Goal: Transaction & Acquisition: Purchase product/service

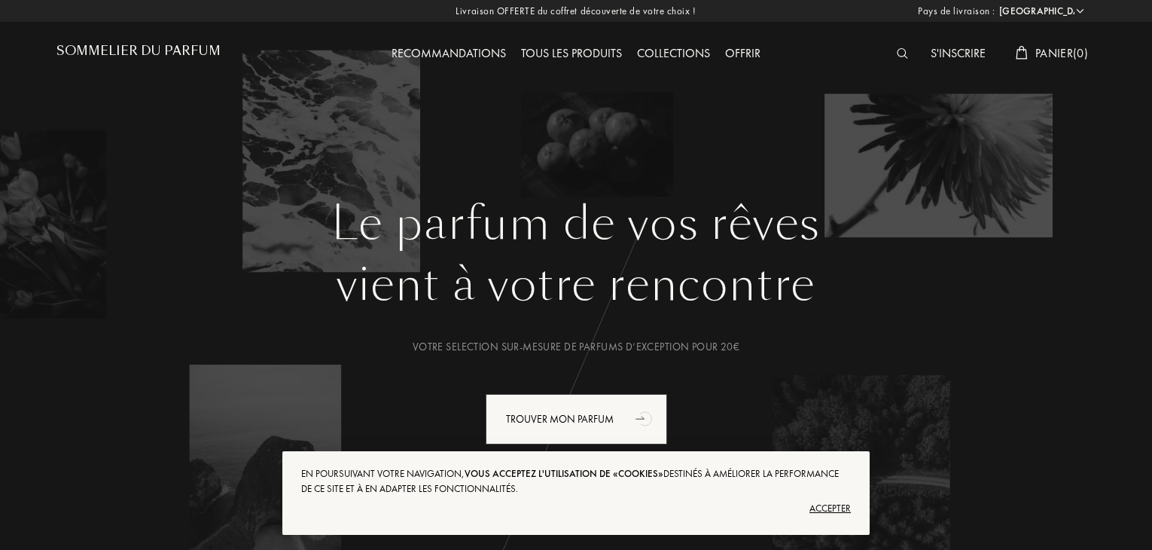
select select "FR"
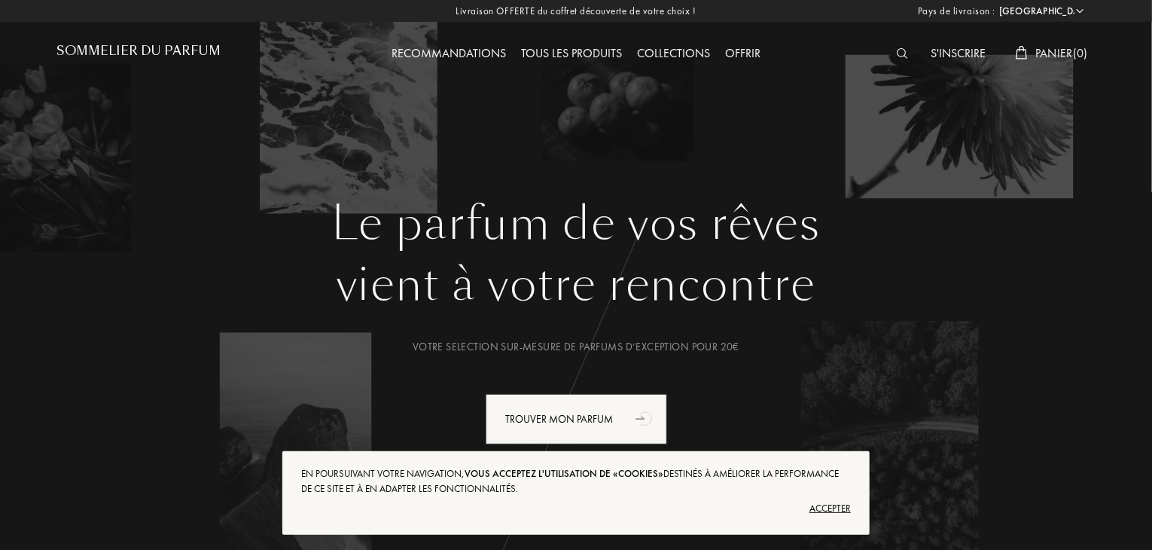
click at [897, 53] on img at bounding box center [902, 53] width 11 height 11
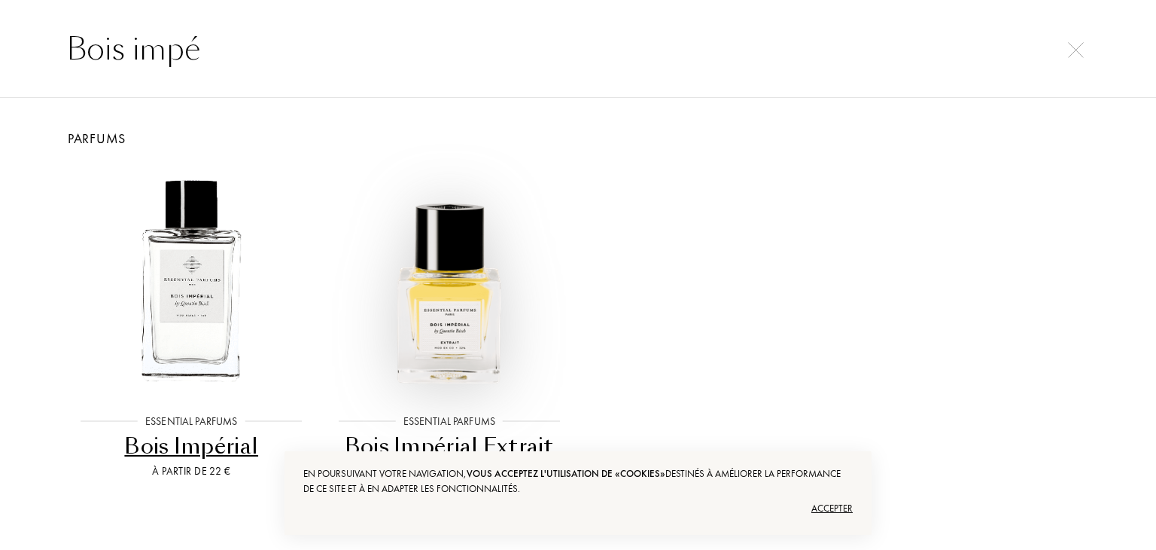
scroll to position [30, 0]
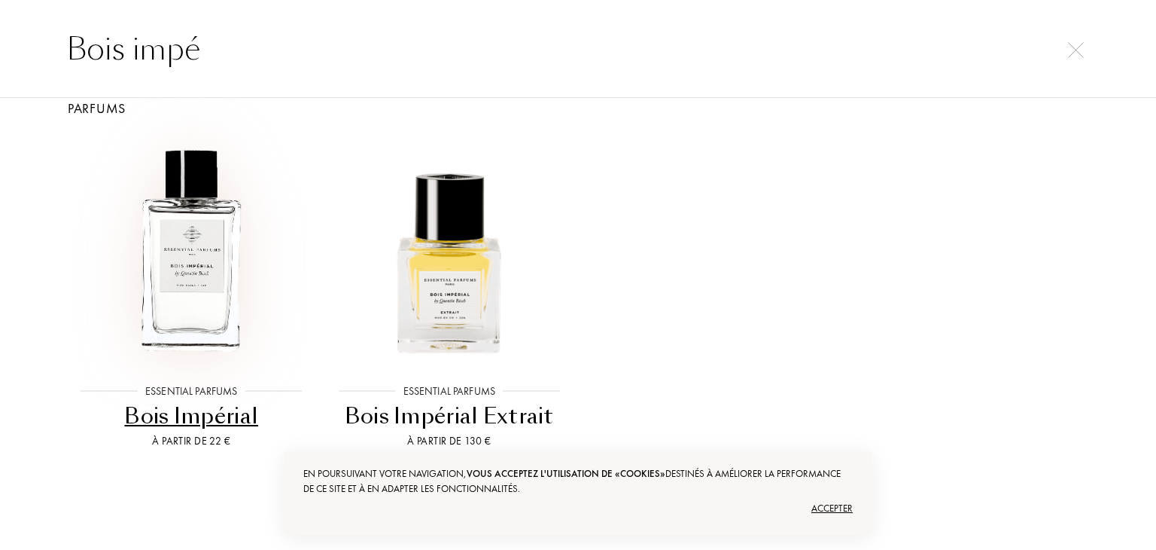
type input "Bois impé"
click at [235, 249] on img at bounding box center [191, 251] width 232 height 232
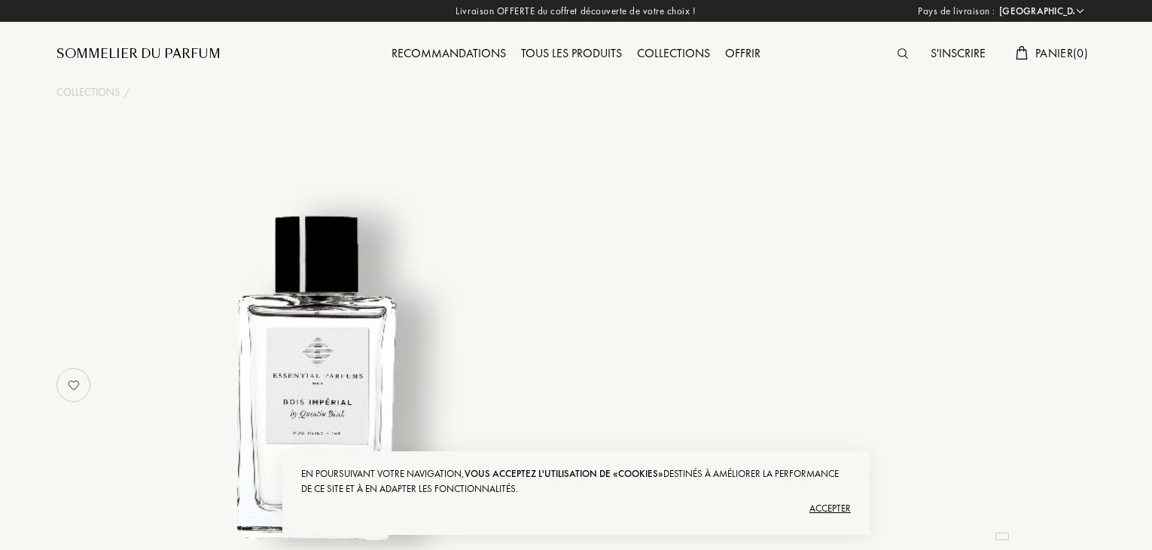
select select "FR"
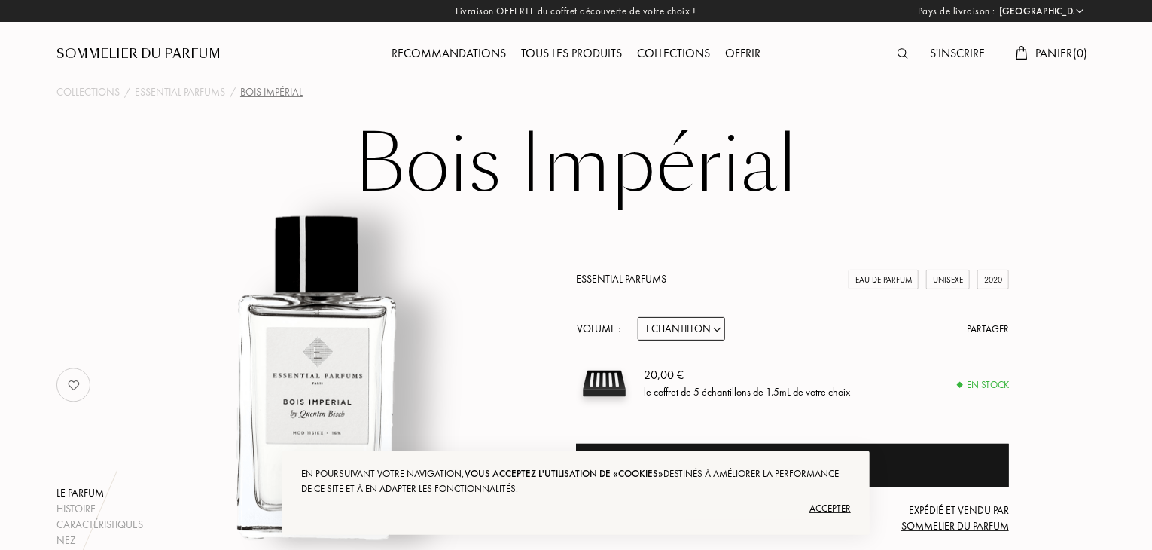
scroll to position [193, 0]
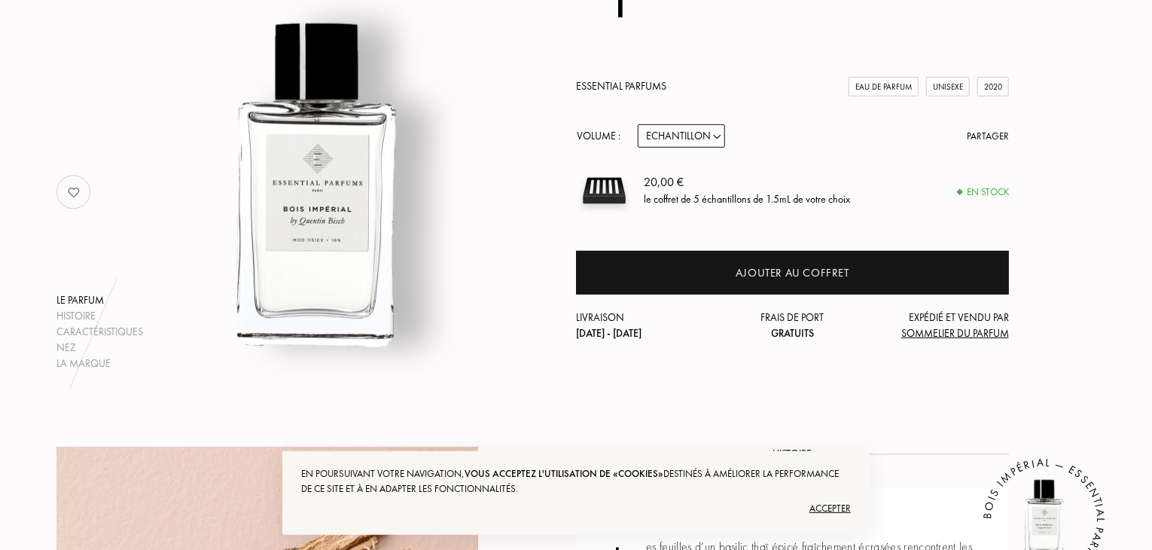
click at [702, 136] on select "Echantillon 10mL 100mL 150mL" at bounding box center [681, 135] width 87 height 23
select select "2"
click at [638, 124] on select "Echantillon 10mL 100mL 150mL" at bounding box center [681, 135] width 87 height 23
select select "2"
click at [691, 126] on select "Echantillon 10mL 100mL 150mL" at bounding box center [681, 135] width 87 height 23
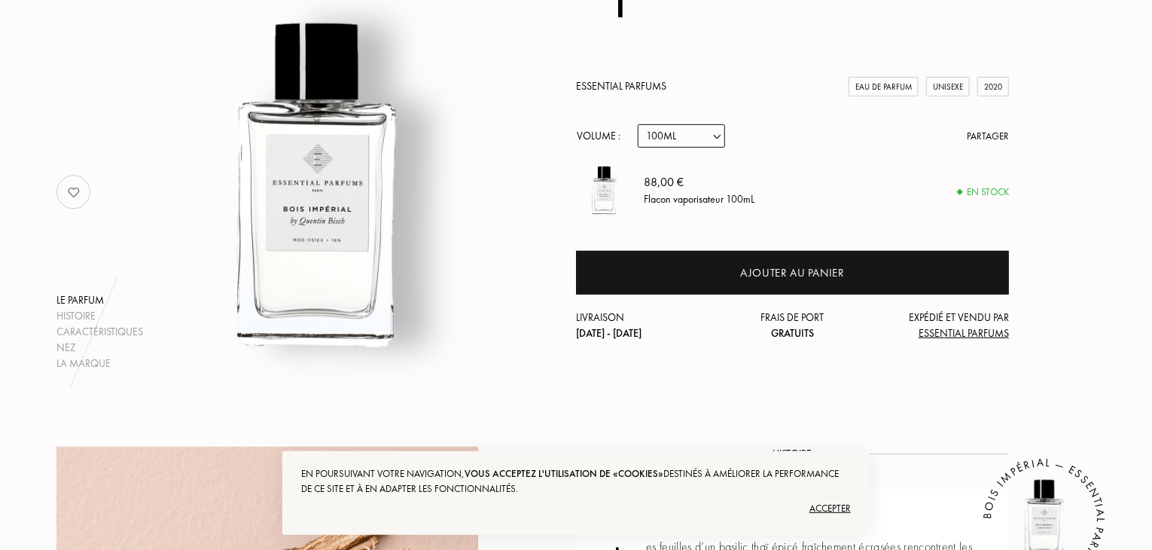
select select "3"
click at [638, 124] on select "Echantillon 10mL 100mL 150mL" at bounding box center [681, 135] width 87 height 23
select select "3"
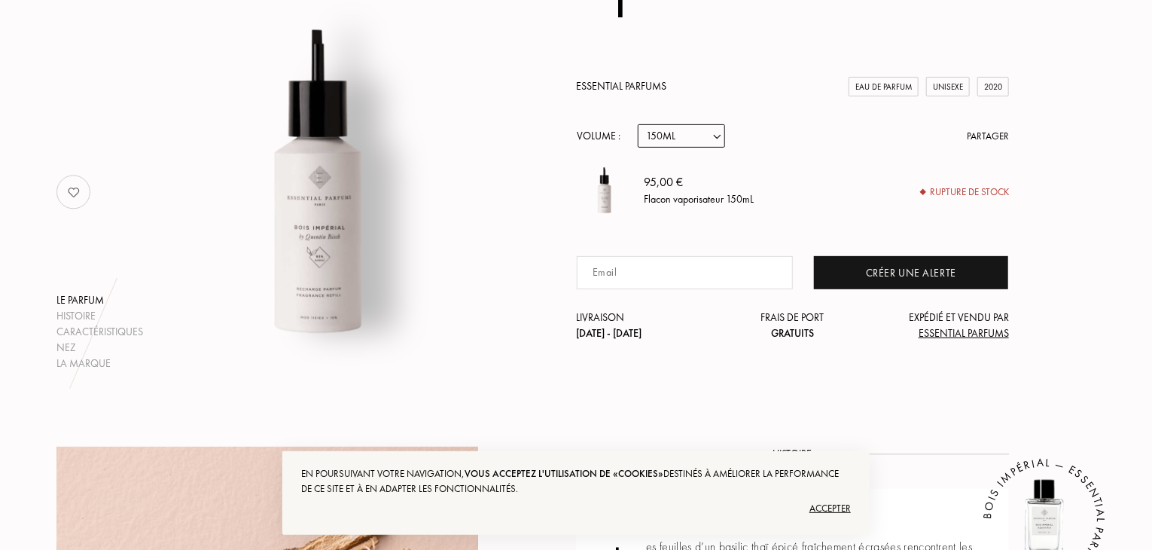
click at [662, 136] on select "Echantillon 10mL 100mL 150mL" at bounding box center [681, 135] width 87 height 23
select select "2"
click at [638, 124] on select "Echantillon 10mL 100mL 150mL" at bounding box center [681, 135] width 87 height 23
select select "2"
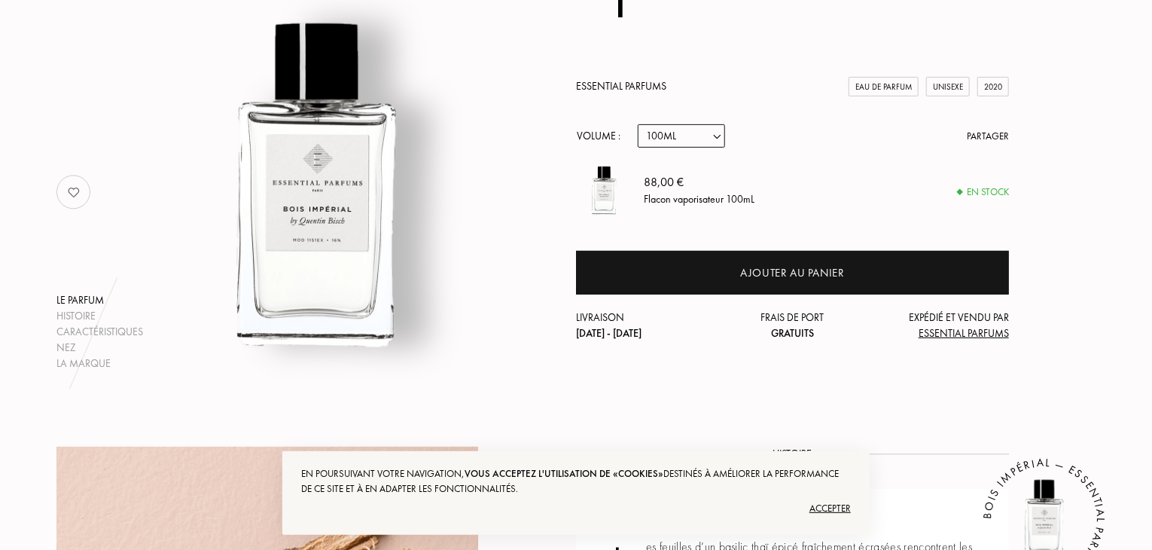
click at [693, 141] on select "Echantillon 10mL 100mL 150mL" at bounding box center [681, 135] width 87 height 23
select select "1"
click at [638, 124] on select "Echantillon 10mL 100mL 150mL" at bounding box center [681, 135] width 87 height 23
select select "1"
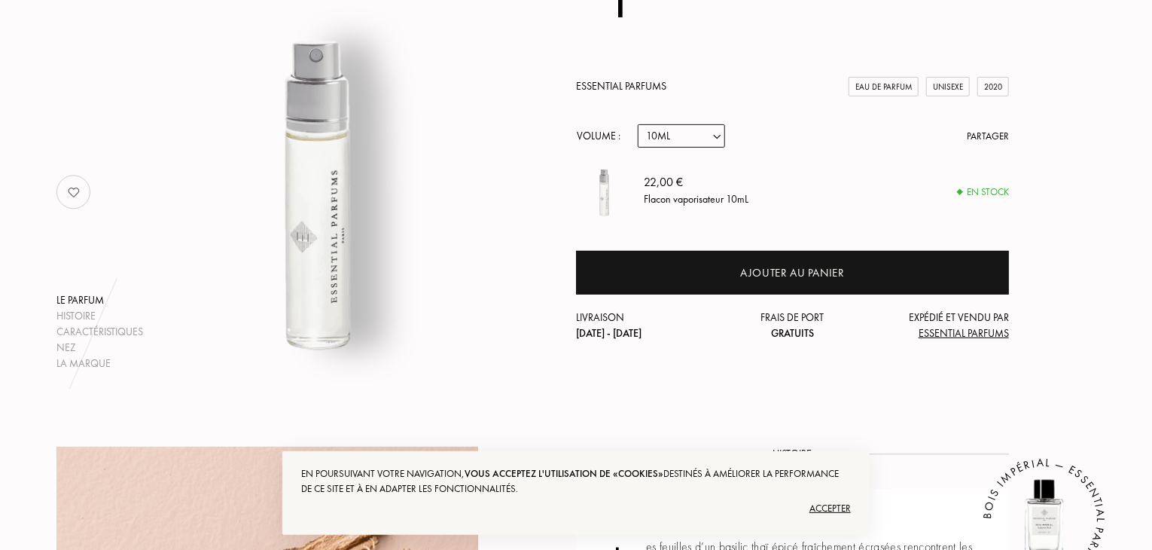
click at [700, 136] on select "Echantillon 10mL 100mL 150mL" at bounding box center [681, 135] width 87 height 23
select select "2"
click at [638, 124] on select "Echantillon 10mL 100mL 150mL" at bounding box center [681, 135] width 87 height 23
select select "2"
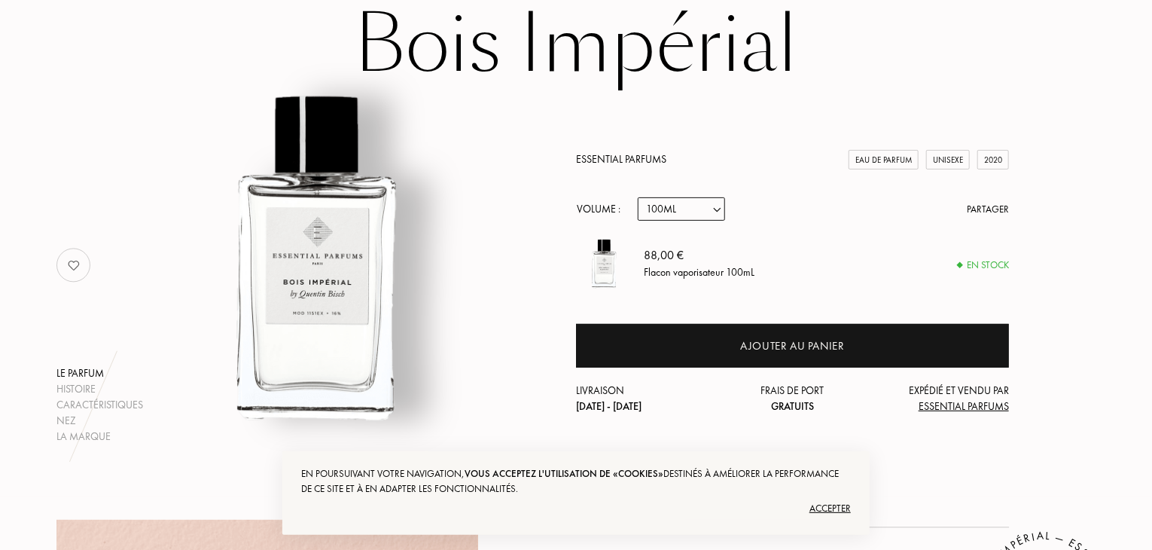
scroll to position [78, 0]
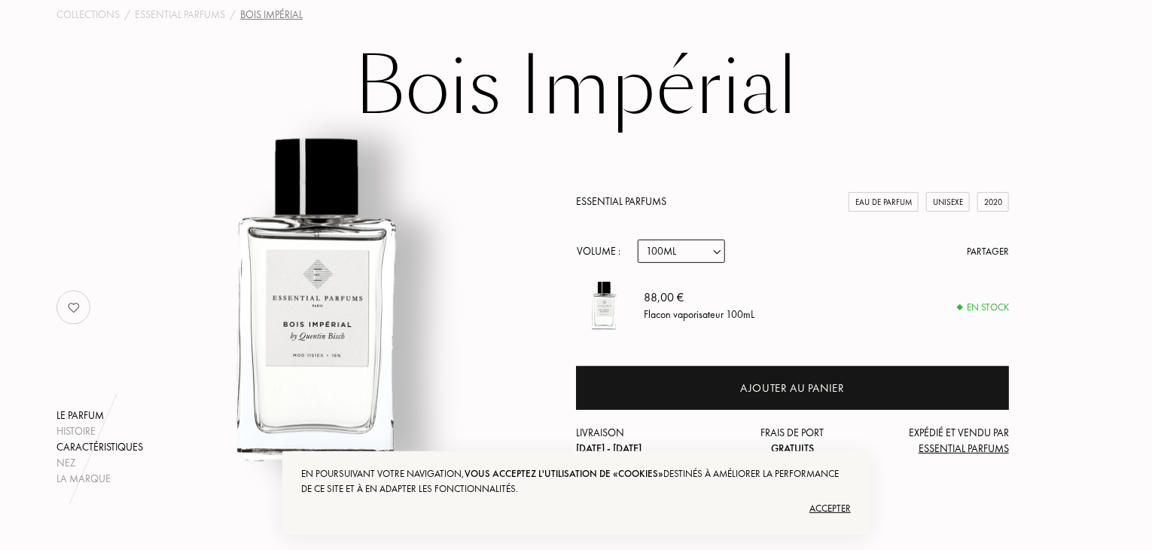
click at [96, 441] on div "Caractéristiques" at bounding box center [99, 447] width 87 height 16
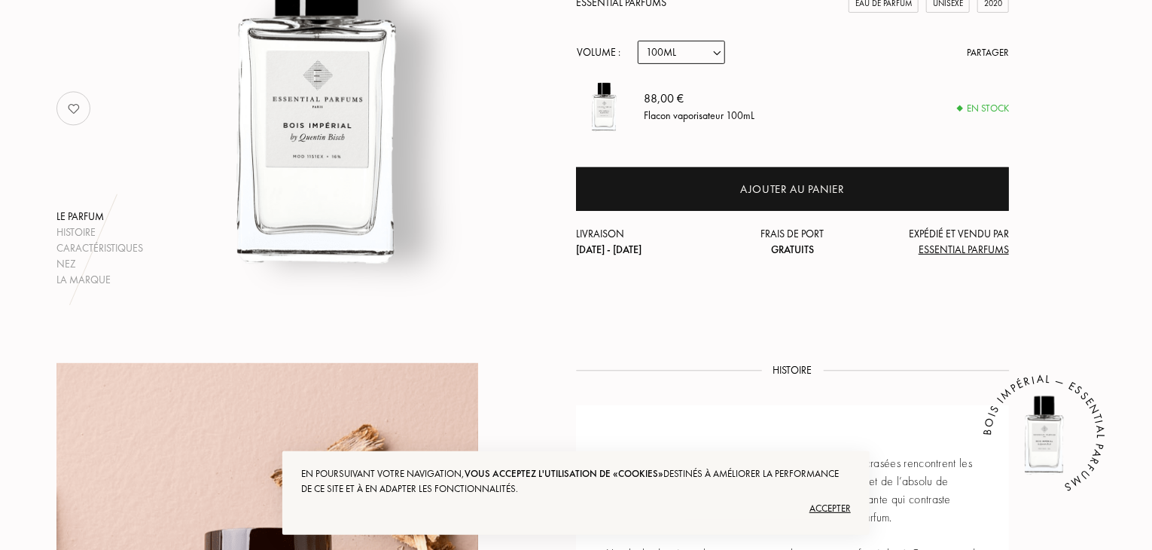
scroll to position [0, 0]
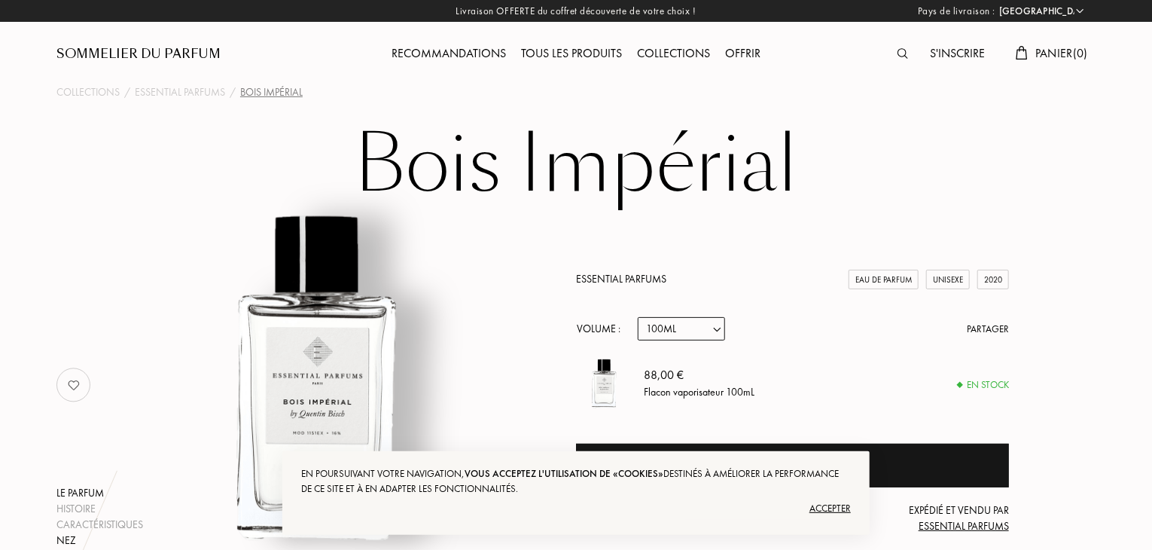
click at [56, 539] on div "Nez" at bounding box center [99, 540] width 87 height 16
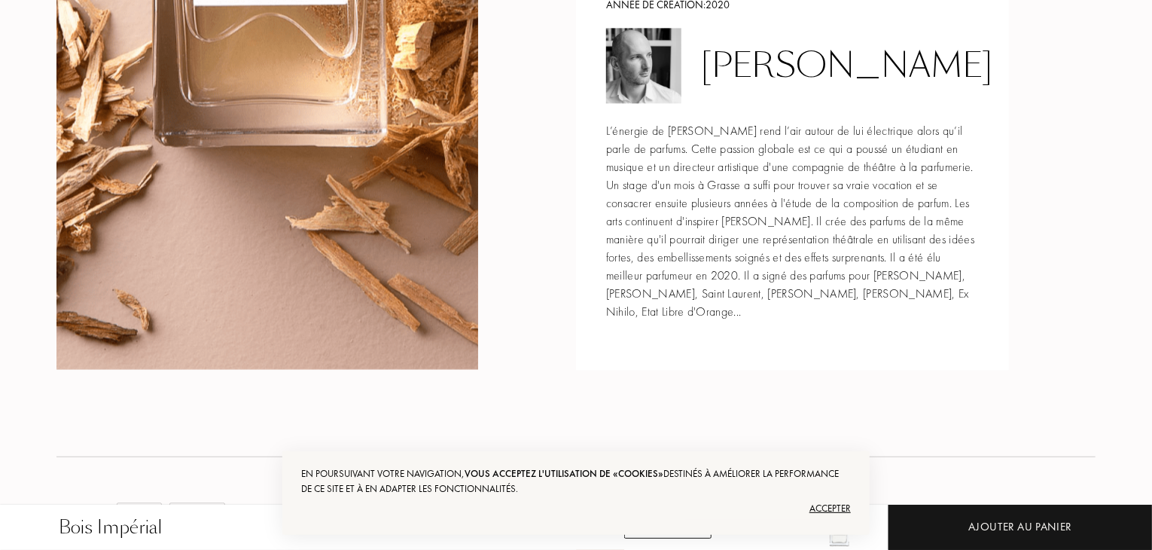
scroll to position [1824, 0]
